Goal: Information Seeking & Learning: Learn about a topic

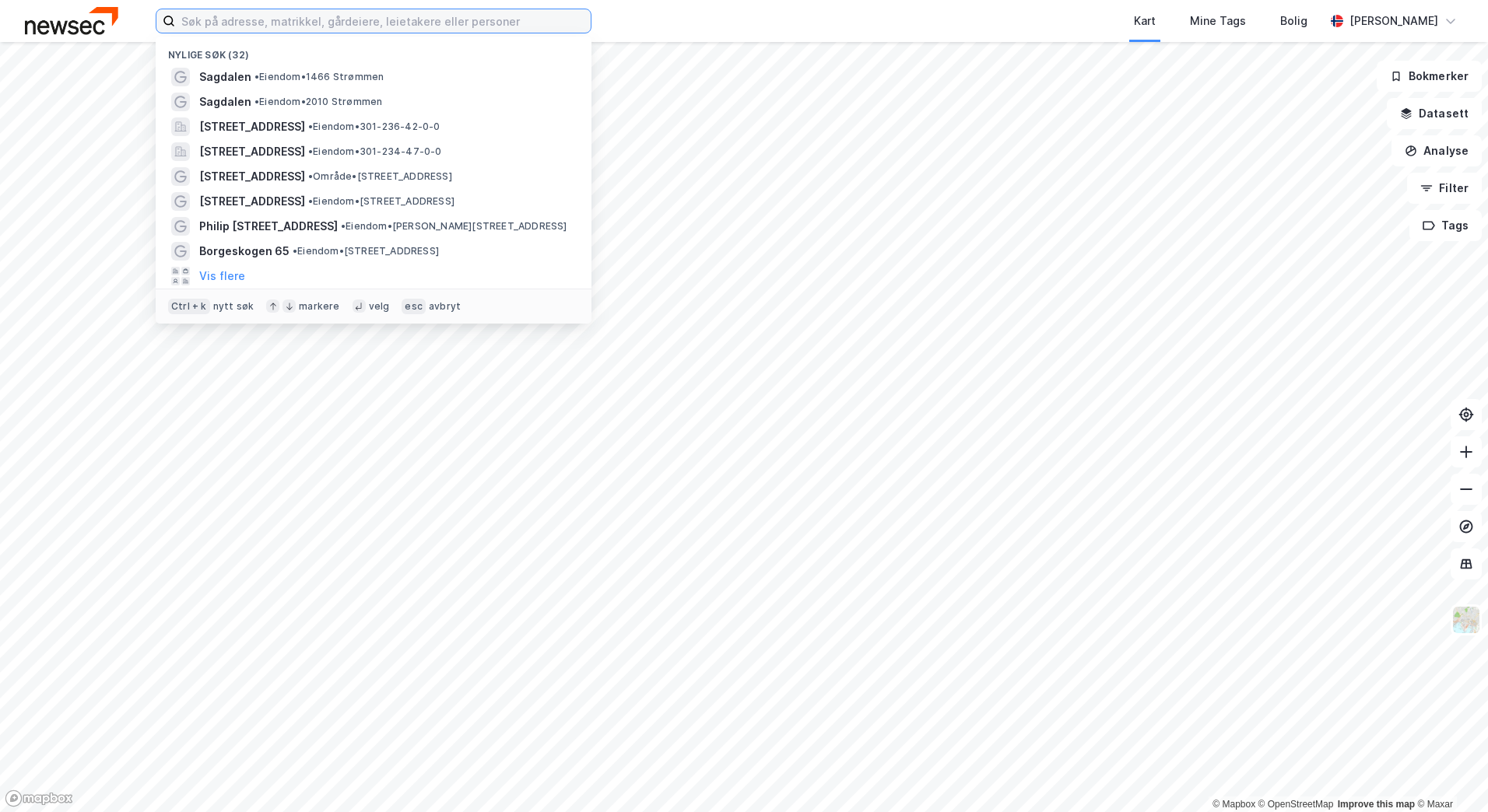
click at [393, 21] on input at bounding box center [382, 21] width 415 height 23
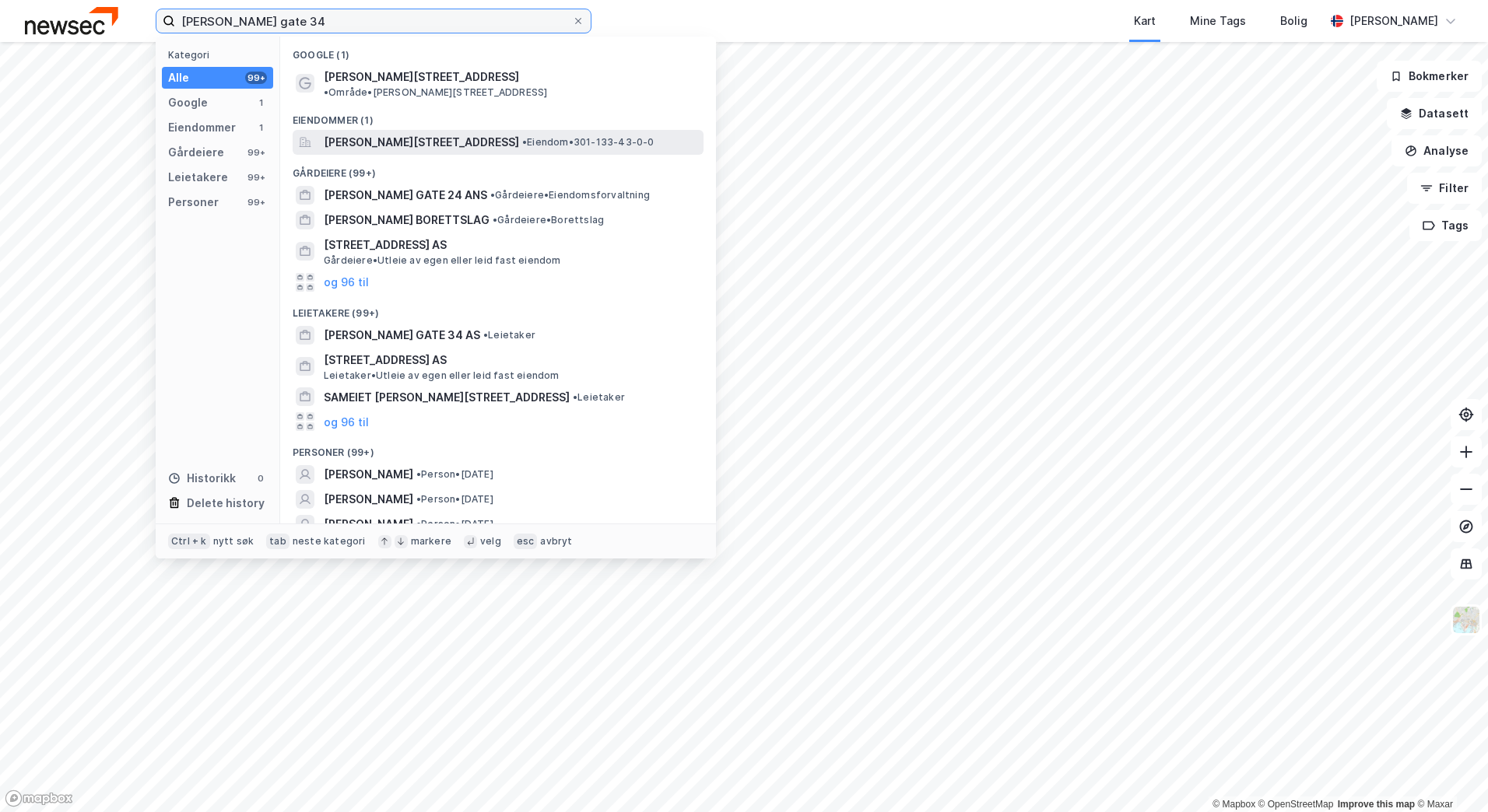
type input "[PERSON_NAME] gate 34"
click at [463, 135] on span "[PERSON_NAME][STREET_ADDRESS]" at bounding box center [420, 142] width 195 height 18
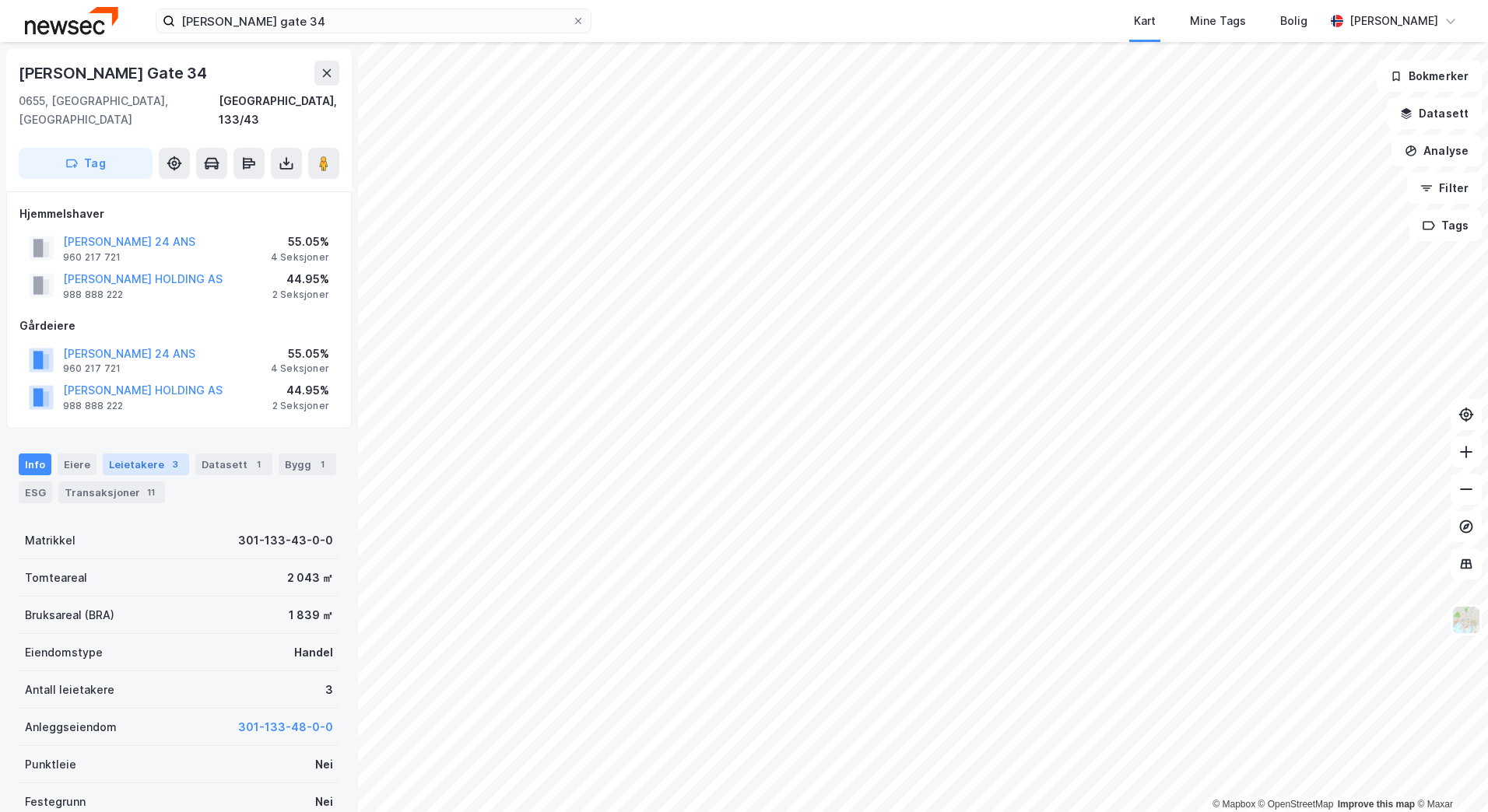
click at [135, 453] on div "Leietakere 3" at bounding box center [146, 464] width 86 height 21
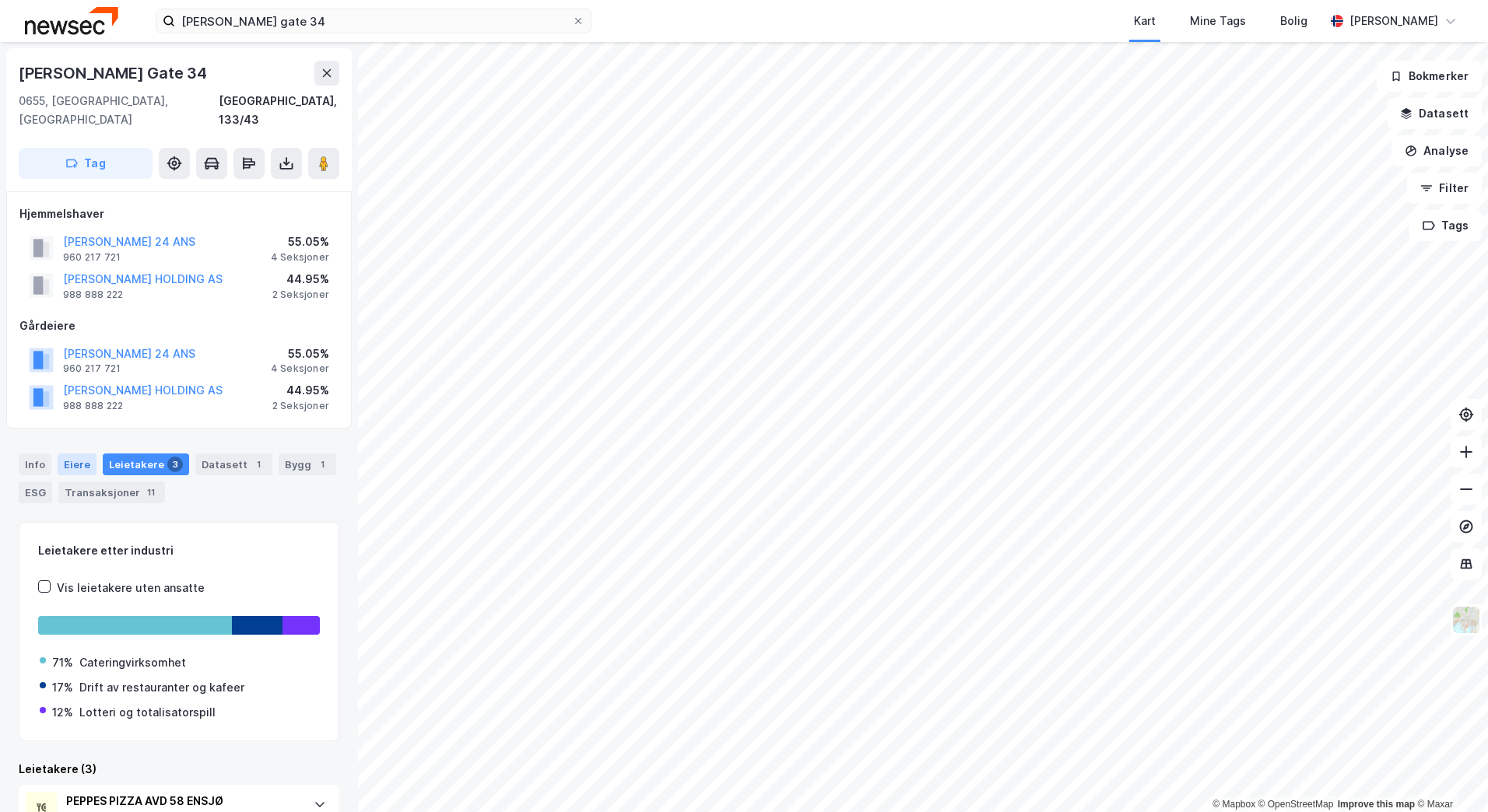
click at [82, 453] on div "Eiere" at bounding box center [77, 464] width 39 height 21
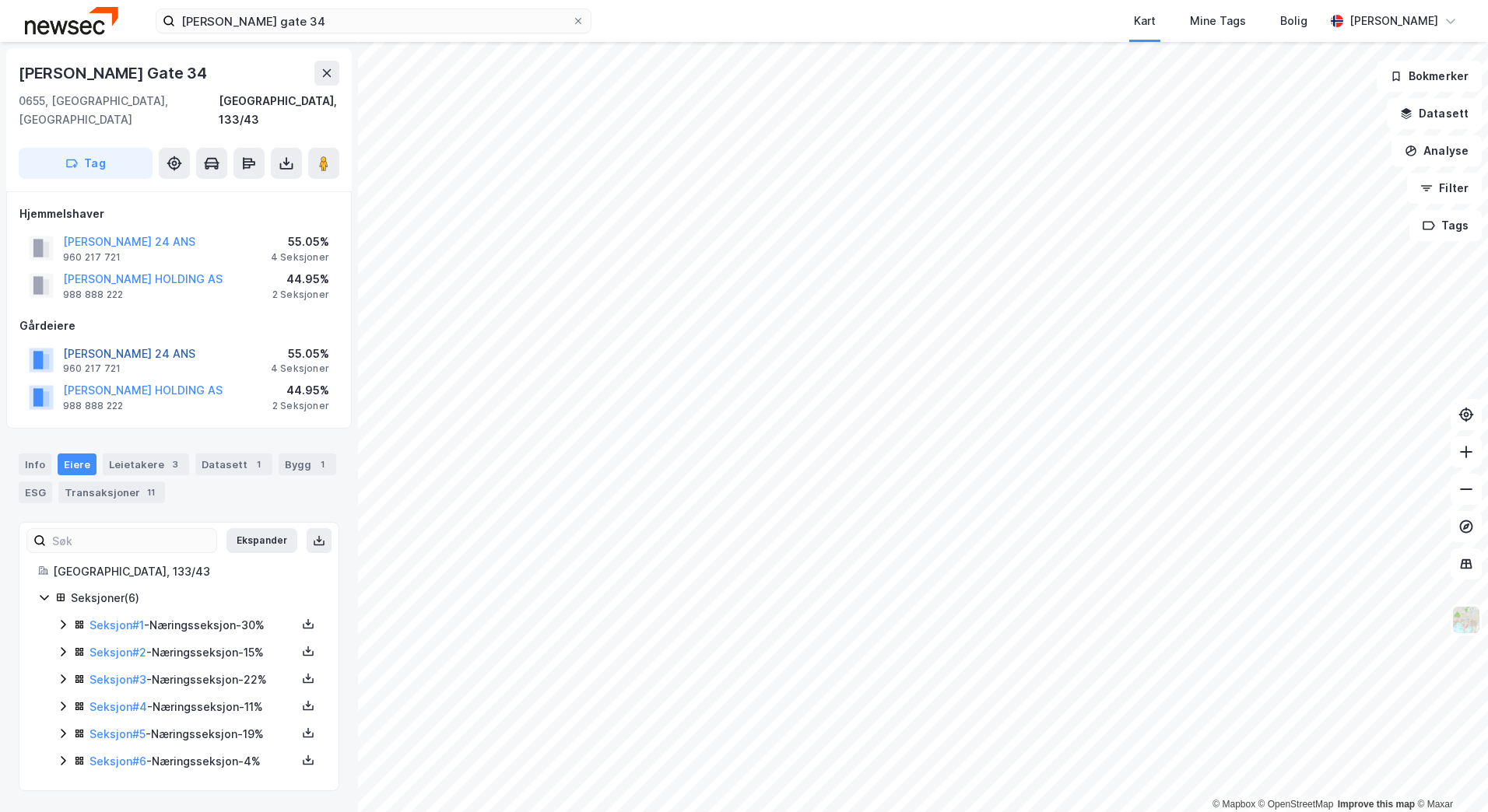
click at [0, 0] on button "[PERSON_NAME] 24 ANS" at bounding box center [0, 0] width 0 height 0
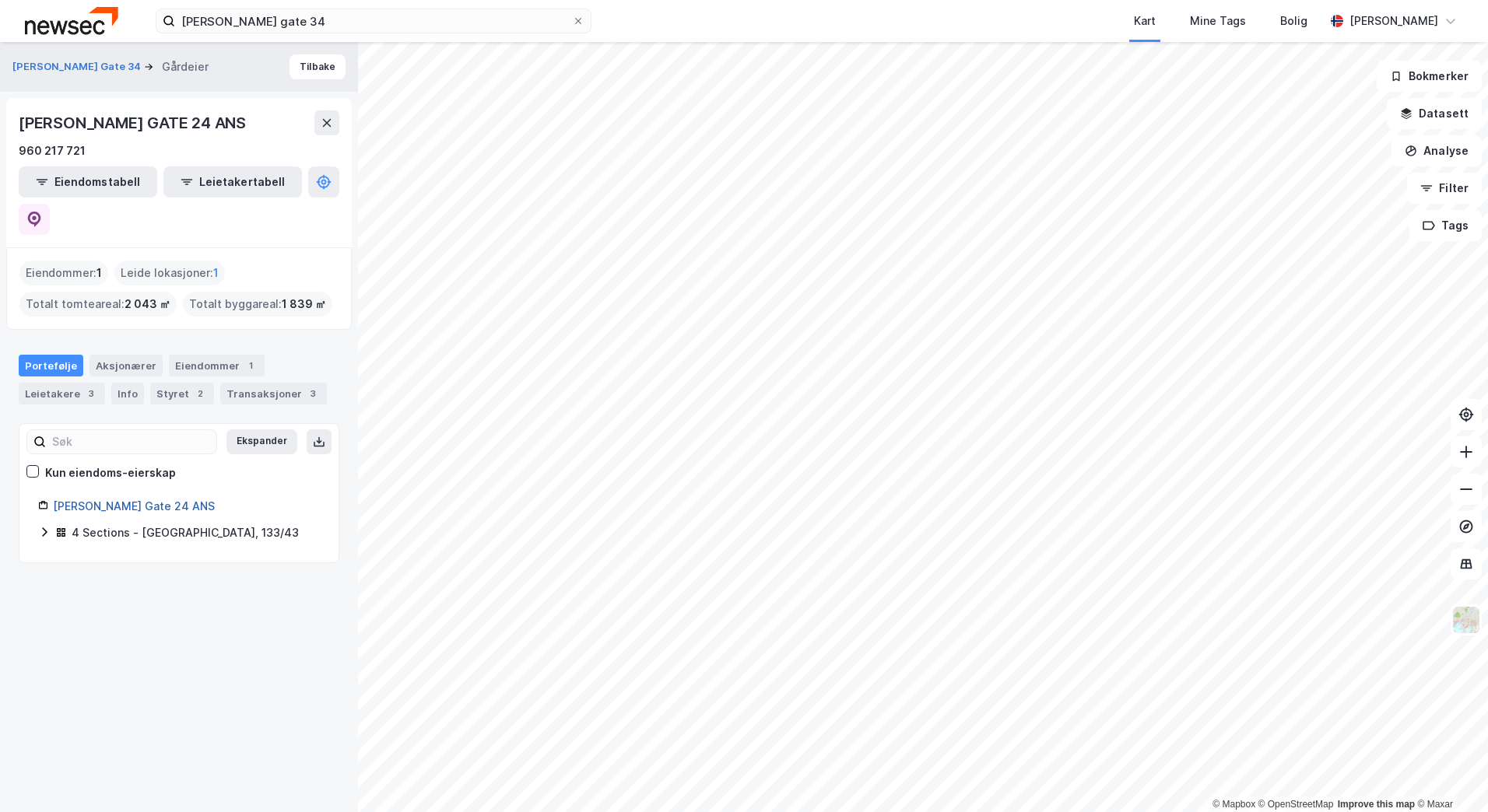
click at [153, 500] on link "[PERSON_NAME] Gate 24 ANS" at bounding box center [134, 506] width 162 height 14
click at [130, 500] on link "[PERSON_NAME] Gate 24 ANS" at bounding box center [134, 506] width 162 height 14
click at [46, 526] on icon at bounding box center [44, 532] width 13 height 13
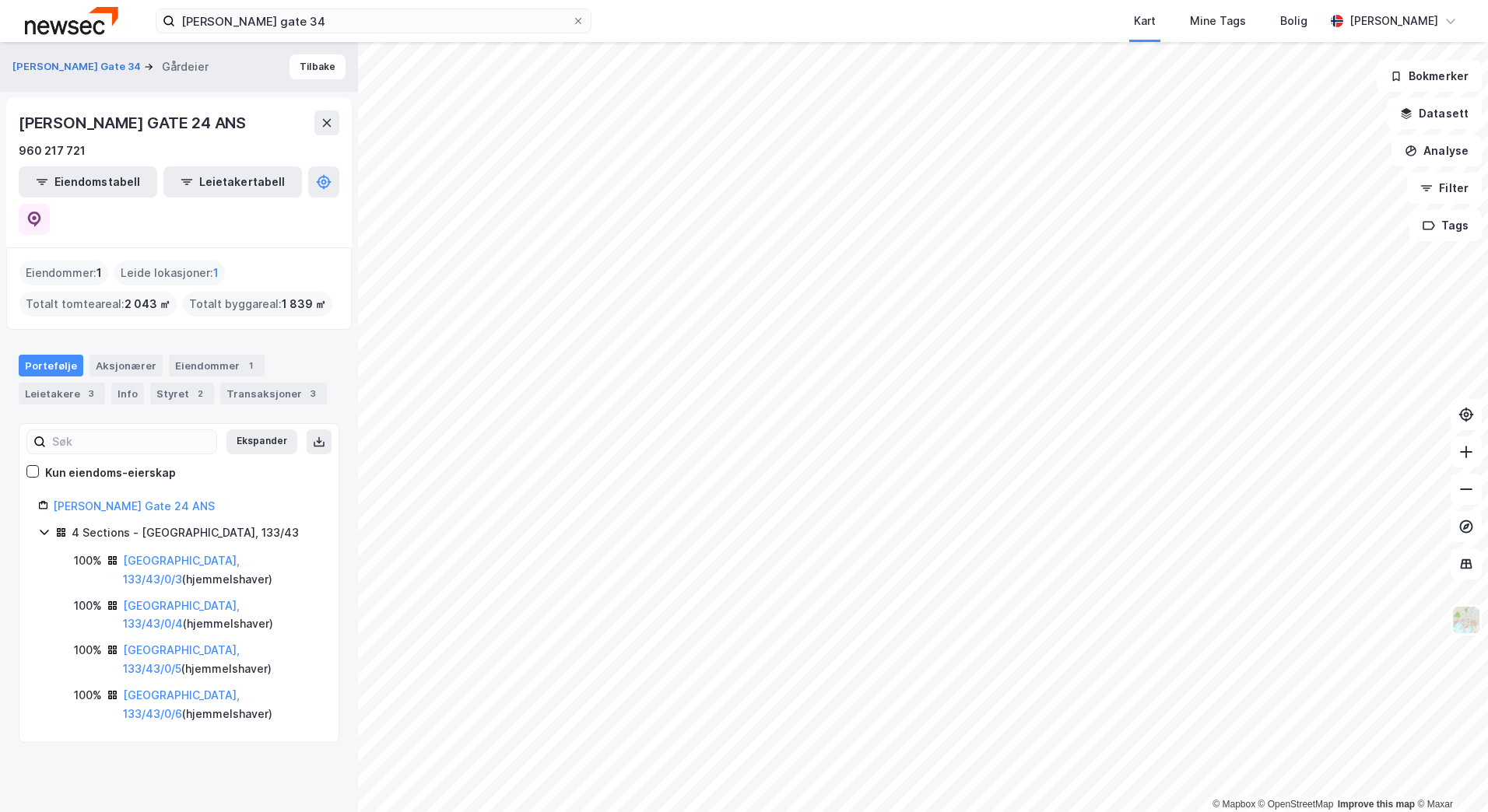
click at [46, 526] on icon at bounding box center [44, 532] width 13 height 13
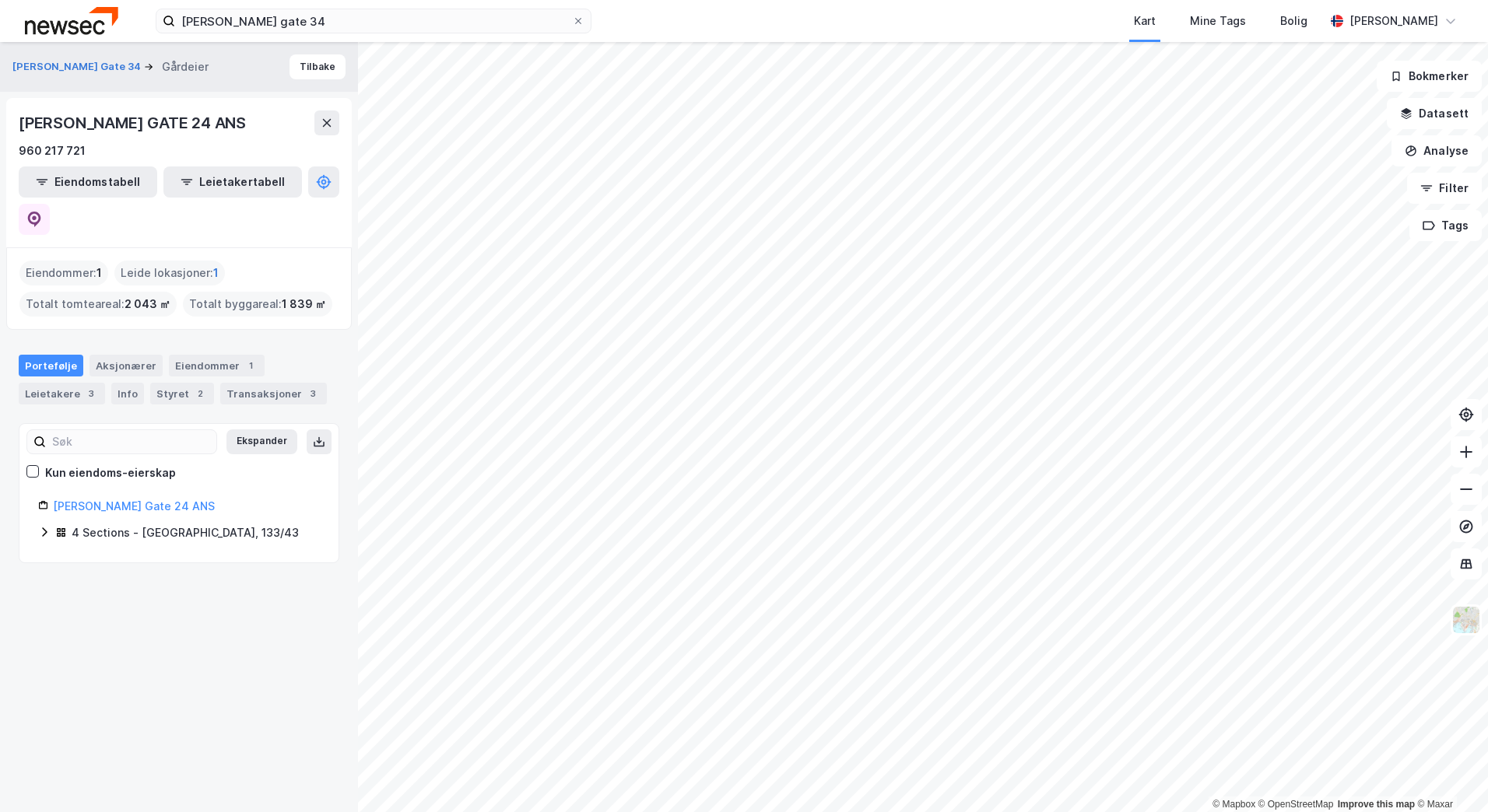
click at [214, 264] on span "1" at bounding box center [216, 273] width 6 height 18
